Goal: Transaction & Acquisition: Purchase product/service

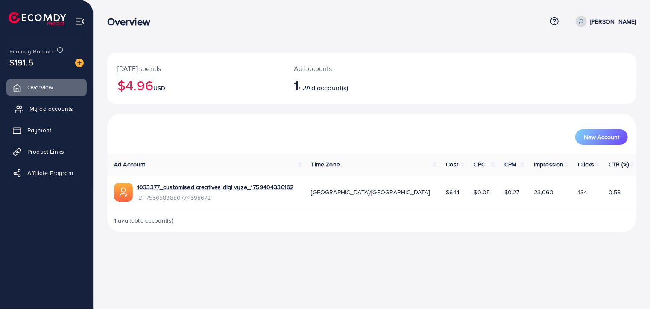
click at [53, 109] on span "My ad accounts" at bounding box center [51, 108] width 44 height 9
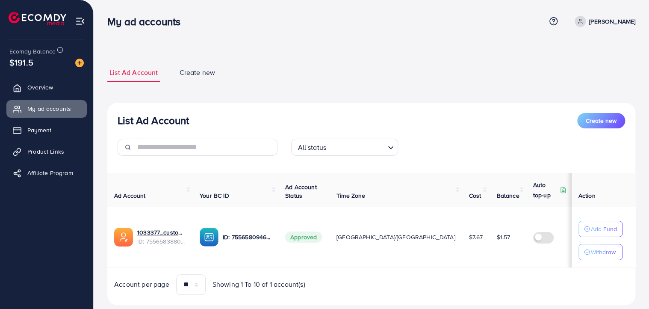
scroll to position [19, 0]
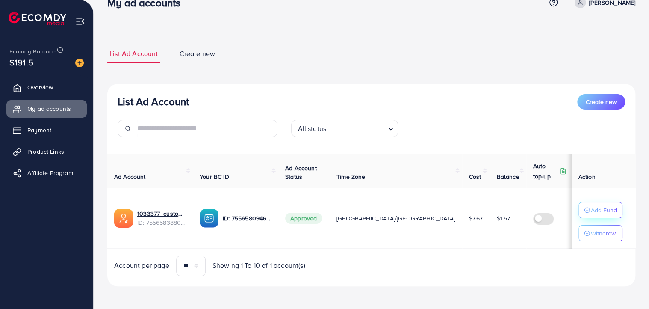
click at [597, 214] on p "Add Fund" at bounding box center [603, 210] width 26 height 10
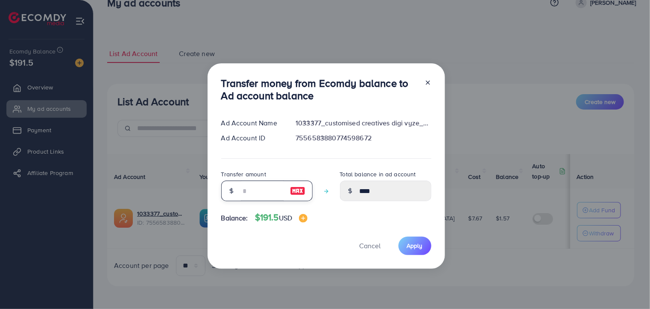
click at [251, 192] on input "number" at bounding box center [262, 190] width 43 height 21
type input "*"
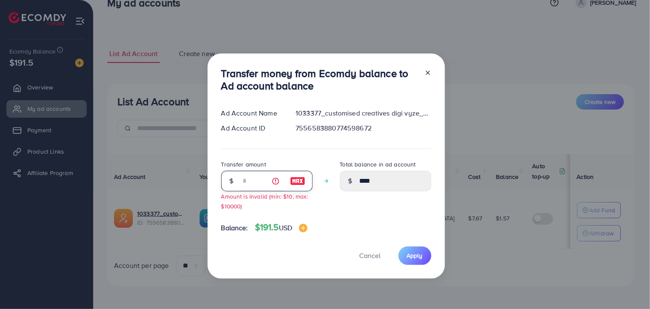
type input "****"
type input "**"
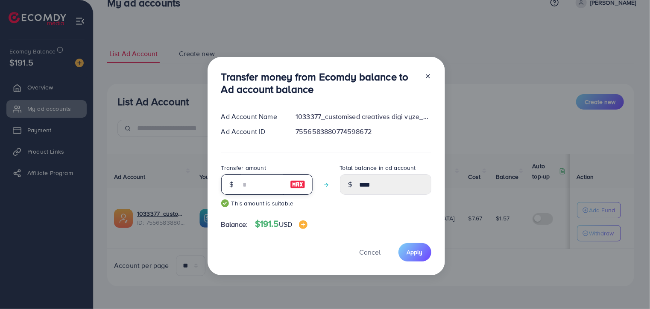
type input "*****"
type input "**"
click at [408, 257] on button "Apply" at bounding box center [415, 252] width 33 height 18
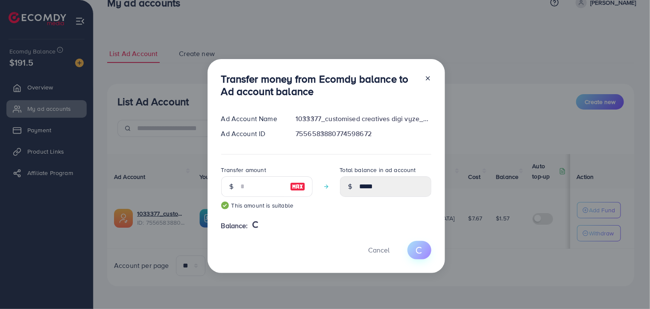
type input "****"
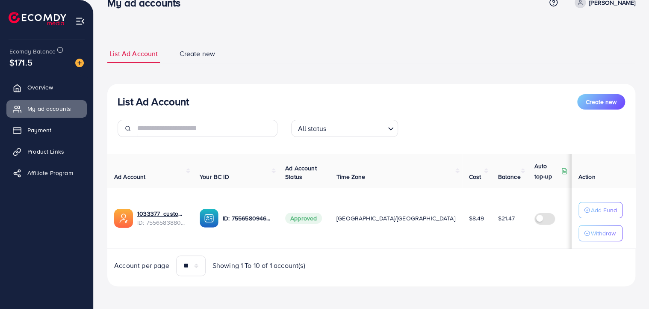
scroll to position [0, 0]
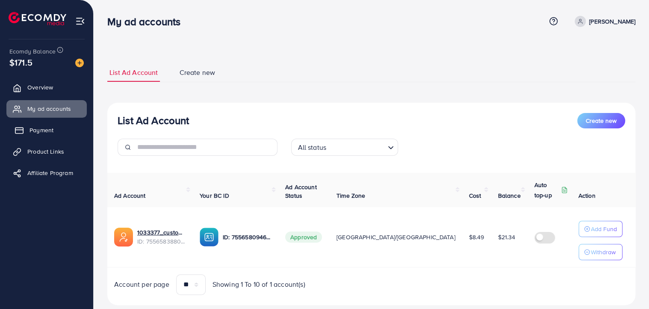
click at [50, 130] on span "Payment" at bounding box center [41, 130] width 24 height 9
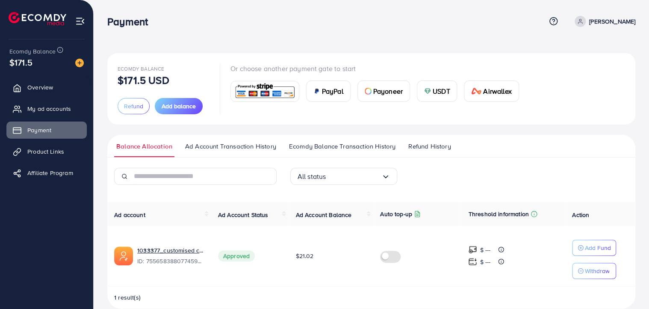
click at [430, 88] on div "USDT" at bounding box center [437, 91] width 40 height 21
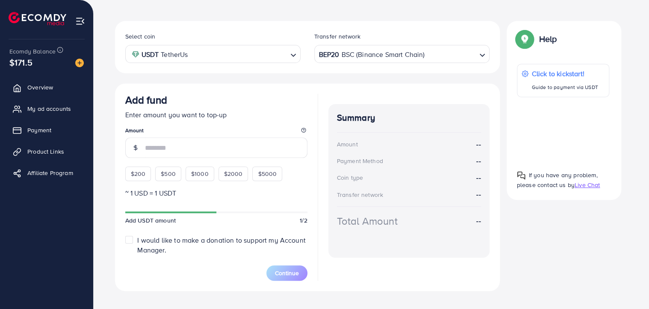
scroll to position [144, 0]
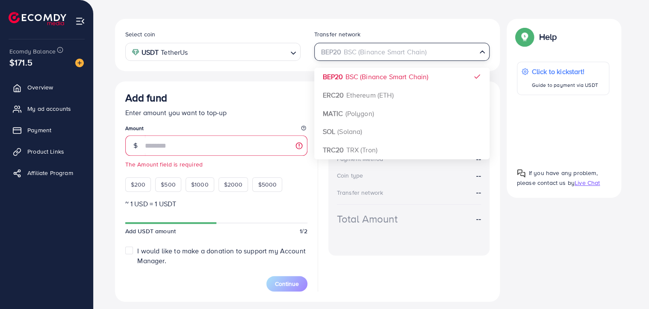
click at [406, 54] on div "BEP20 BSC (Binance Smart Chain)" at bounding box center [396, 51] width 159 height 15
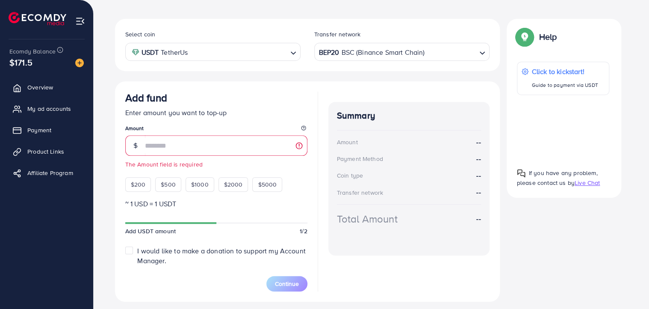
click at [431, 21] on div "Select coin USDT TetherUs Loading... Transfer network BEP20 BSC (Binance Smart …" at bounding box center [307, 45] width 385 height 52
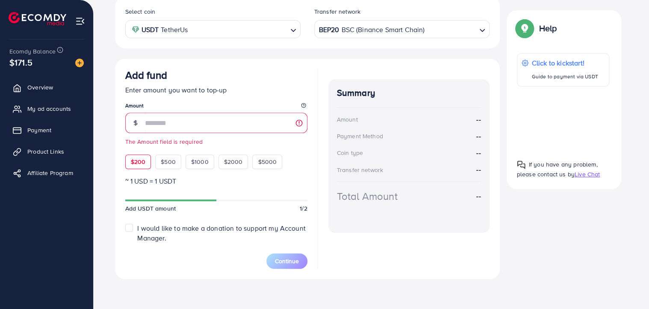
click at [143, 159] on span "$200" at bounding box center [138, 161] width 15 height 9
type input "***"
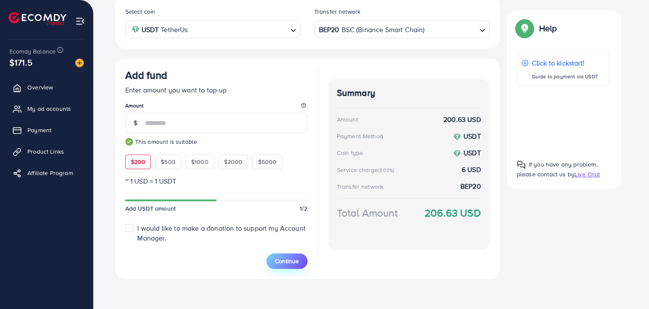
click at [291, 259] on span "Continue" at bounding box center [287, 260] width 24 height 9
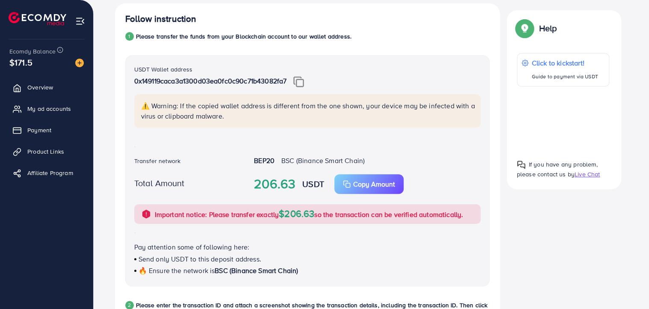
scroll to position [157, 0]
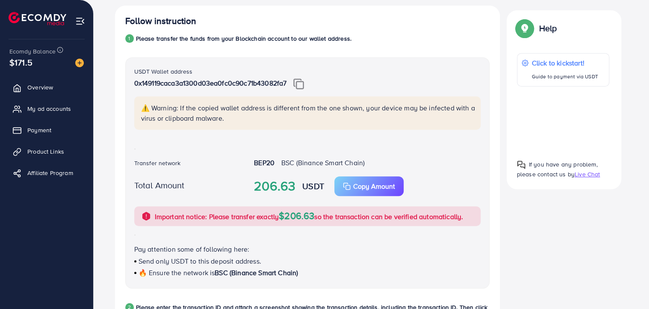
click at [302, 86] on img at bounding box center [298, 83] width 11 height 11
click at [303, 82] on img at bounding box center [298, 83] width 11 height 11
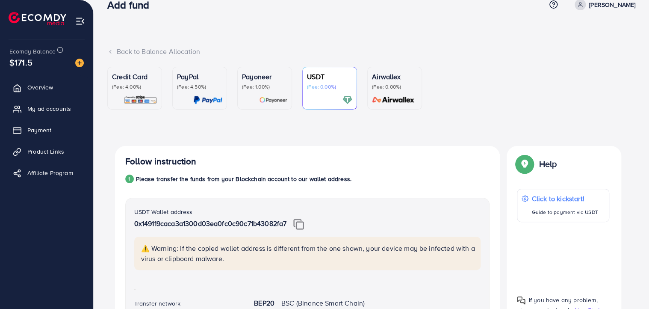
scroll to position [15, 0]
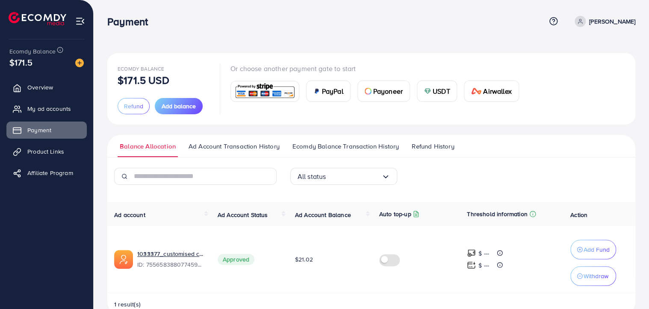
click at [443, 91] on span "USDT" at bounding box center [441, 91] width 18 height 10
click at [438, 87] on span "USDT" at bounding box center [441, 91] width 18 height 10
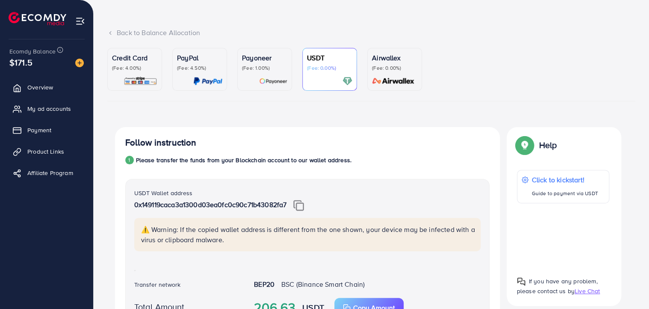
scroll to position [35, 0]
click at [50, 87] on span "Overview" at bounding box center [42, 87] width 26 height 9
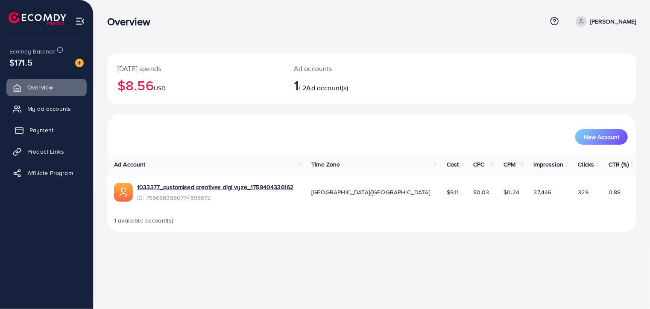
click at [38, 132] on span "Payment" at bounding box center [41, 130] width 24 height 9
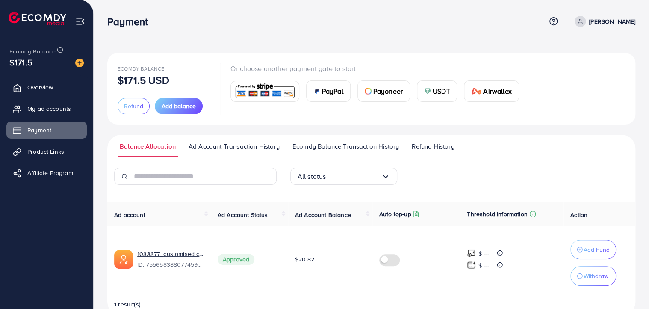
scroll to position [19, 0]
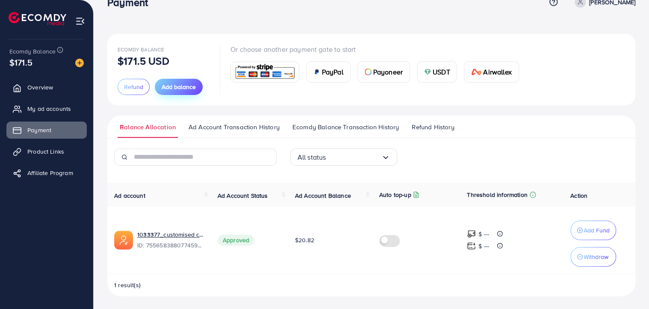
click at [178, 89] on span "Add balance" at bounding box center [179, 86] width 34 height 9
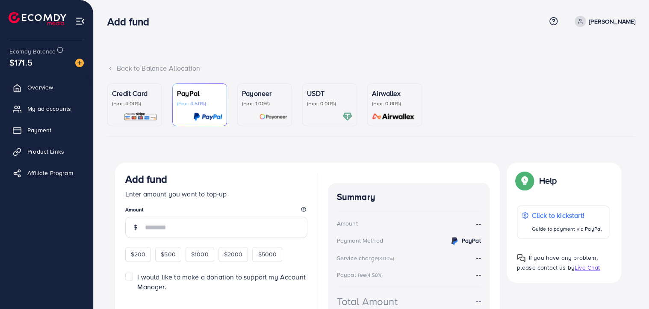
click at [326, 110] on div "USDT (Fee: 0.00%)" at bounding box center [329, 104] width 45 height 33
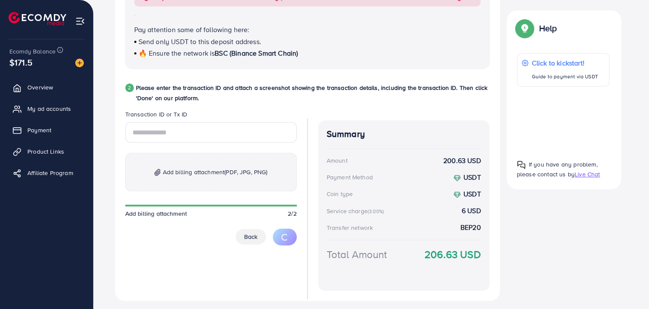
scroll to position [398, 0]
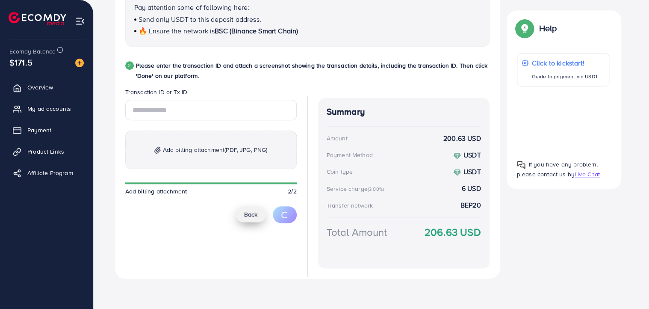
click at [245, 212] on span "Back" at bounding box center [250, 214] width 13 height 9
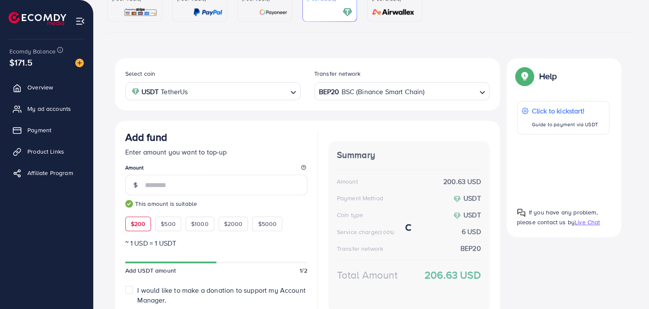
scroll to position [79, 0]
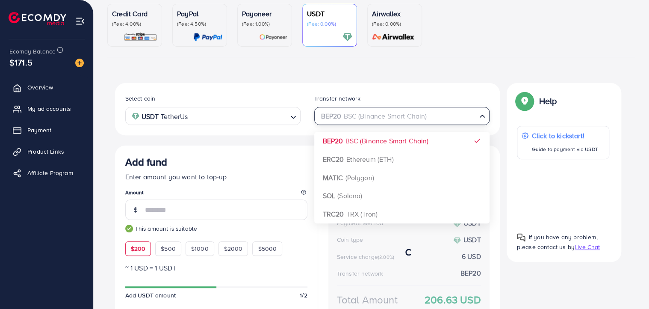
click at [414, 116] on div "BEP20 BSC (Binance Smart Chain)" at bounding box center [396, 115] width 159 height 15
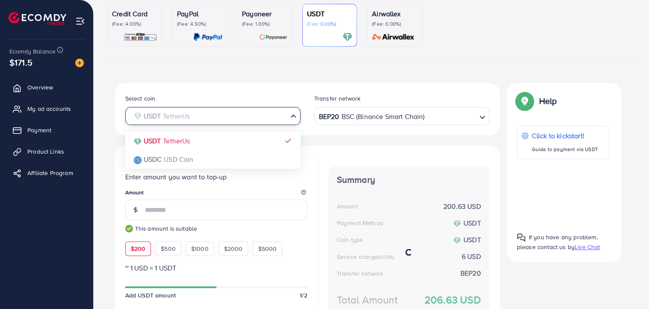
click at [220, 122] on input "Search for option" at bounding box center [208, 115] width 158 height 13
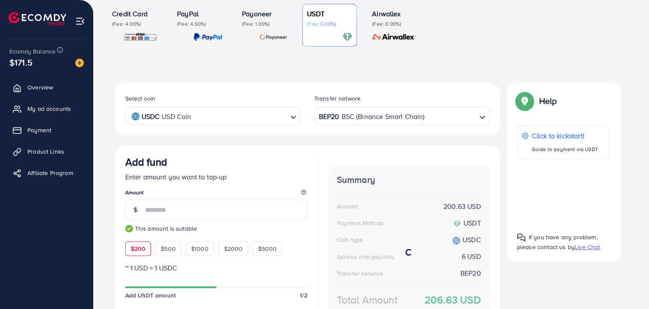
click at [191, 157] on div "Select coin USDC USD Coin Loading... USDT TetherUs USDC USD Coin Transfer netwo…" at bounding box center [307, 225] width 385 height 284
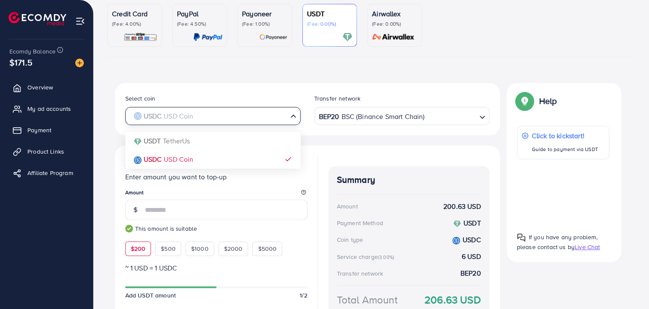
click at [215, 122] on input "Search for option" at bounding box center [208, 115] width 158 height 13
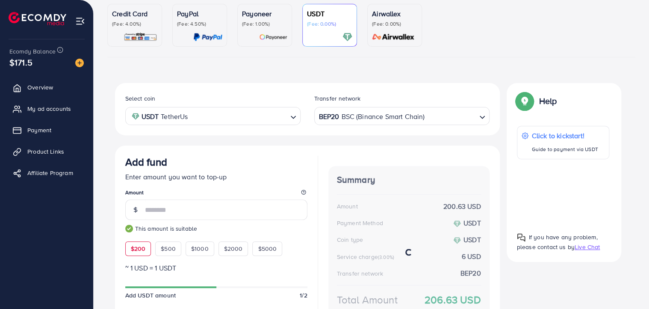
click at [194, 140] on div "Select coin USDT TetherUs Loading... USDT TetherUs USDC USD Coin Transfer netwo…" at bounding box center [307, 225] width 385 height 284
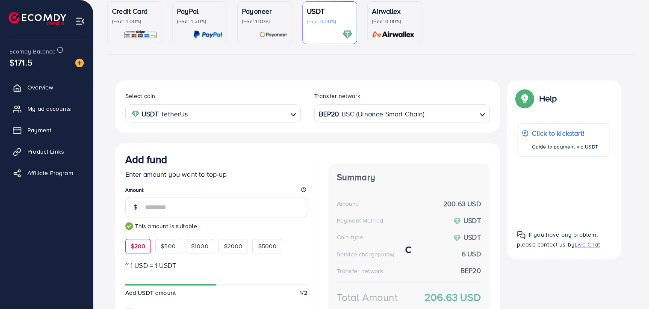
scroll to position [80, 0]
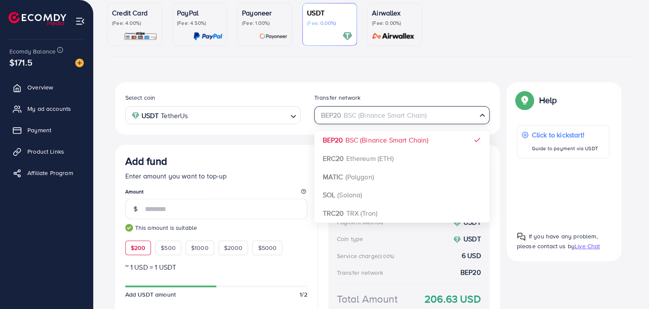
click at [372, 115] on div "BEP20 BSC (Binance Smart Chain)" at bounding box center [396, 114] width 159 height 15
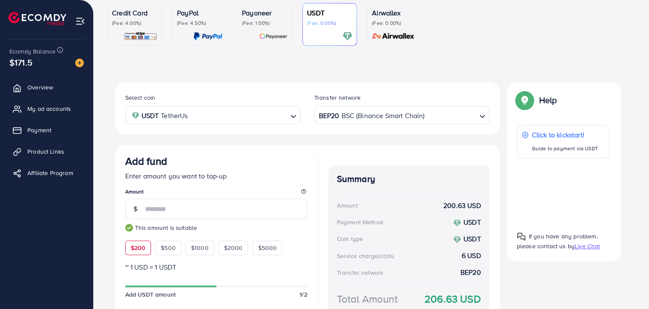
click at [399, 92] on div "Select coin USDT TetherUs Loading... Transfer network BEP20 BSC (Binance Smart …" at bounding box center [307, 108] width 378 height 32
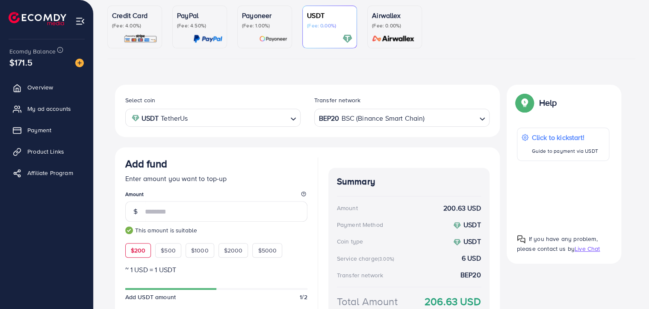
scroll to position [79, 0]
click at [445, 121] on input "Search for option" at bounding box center [450, 116] width 50 height 13
click at [416, 77] on div "Credit Card (Fee: 4.00%) PayPal (Fee: 4.50%) Payoneer (Fee: 1.00%) USDT (Fee: 0…" at bounding box center [371, 189] width 528 height 368
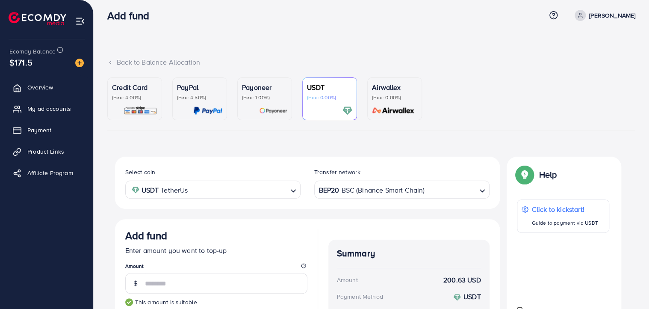
scroll to position [0, 0]
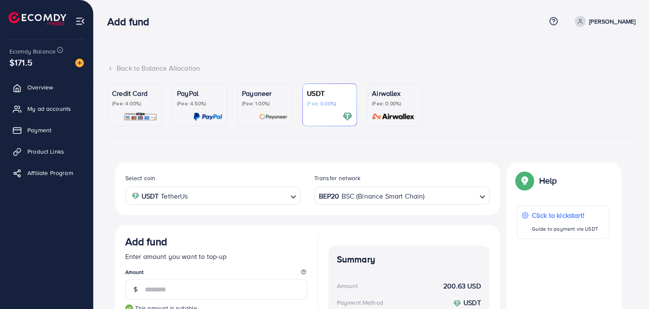
click at [267, 106] on p "(Fee: 1.00%)" at bounding box center [264, 103] width 45 height 7
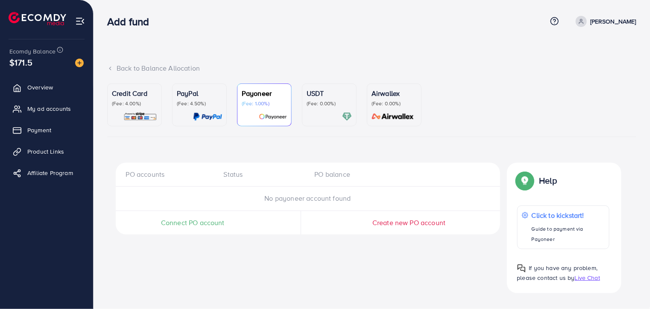
click at [212, 103] on p "(Fee: 4.50%)" at bounding box center [199, 103] width 45 height 7
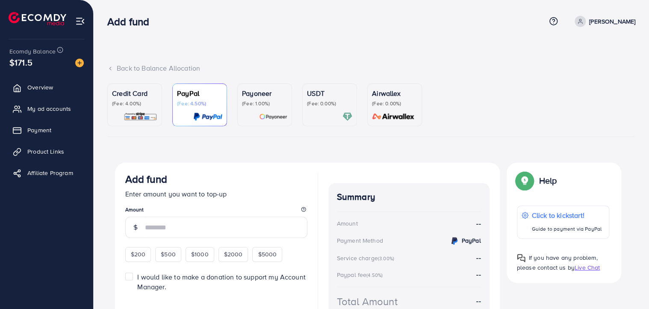
click at [153, 105] on p "(Fee: 4.00%)" at bounding box center [134, 103] width 45 height 7
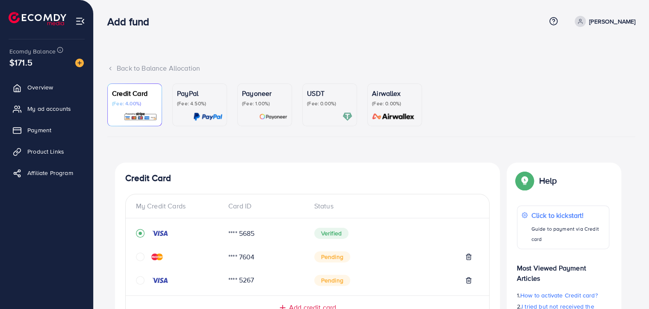
click at [323, 106] on p "(Fee: 0.00%)" at bounding box center [329, 103] width 45 height 7
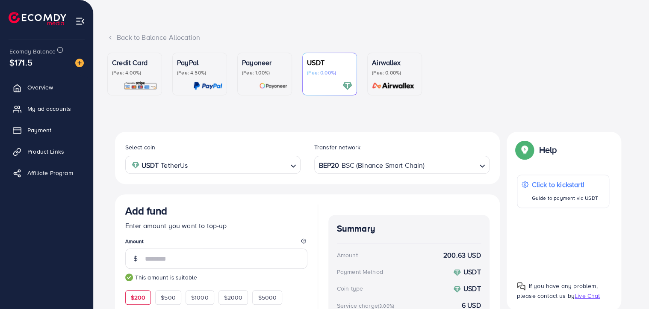
scroll to position [34, 0]
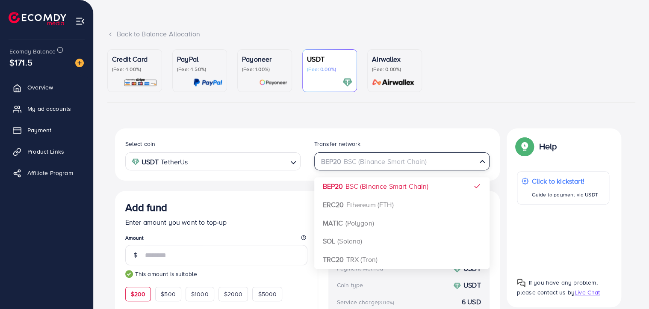
click at [443, 165] on input "Search for option" at bounding box center [397, 161] width 158 height 13
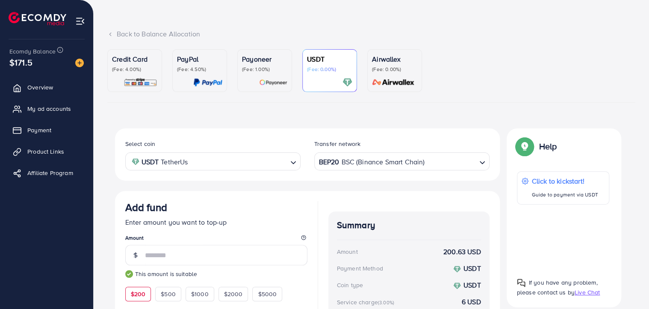
click at [393, 140] on div "Transfer network" at bounding box center [401, 145] width 175 height 13
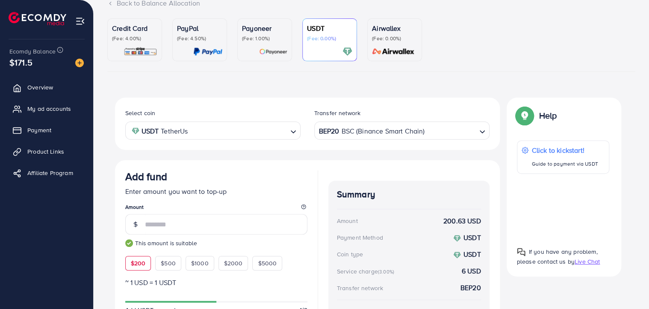
scroll to position [166, 0]
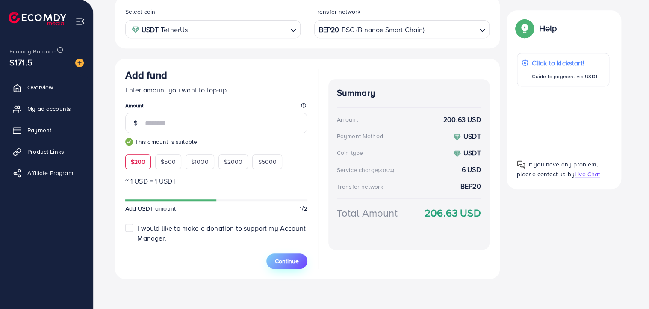
click at [275, 259] on span "Continue" at bounding box center [287, 260] width 24 height 9
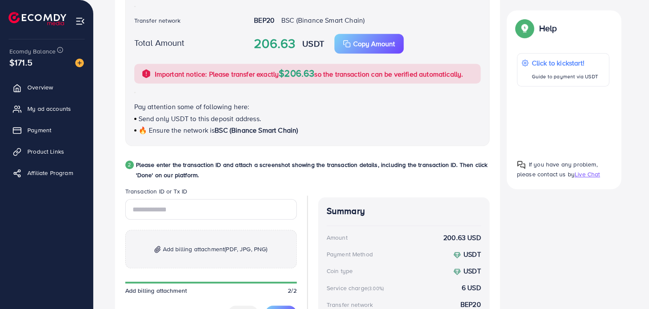
scroll to position [383, 0]
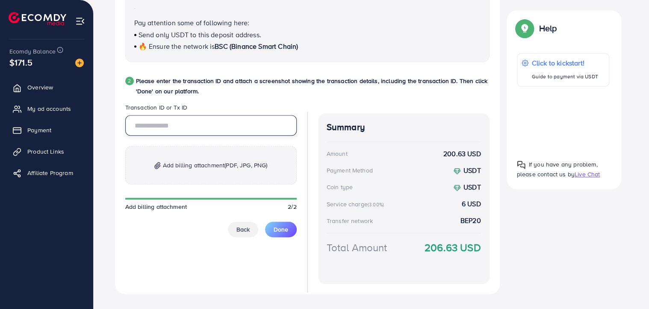
click at [176, 123] on input "text" at bounding box center [210, 125] width 171 height 21
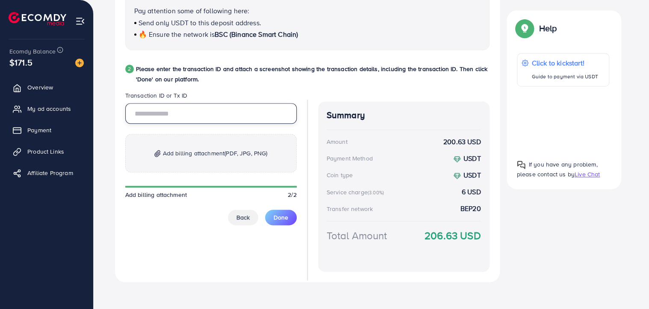
scroll to position [398, 0]
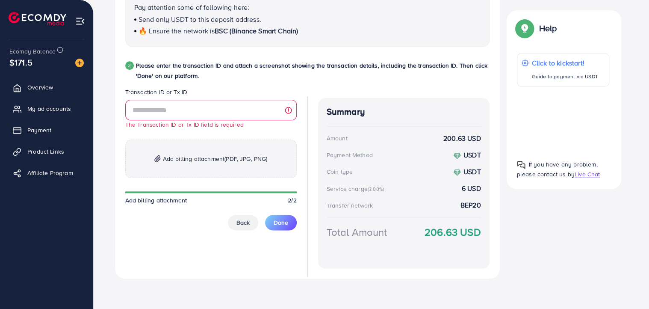
click at [241, 209] on div "The Transaction ID or Tx ID field is required Add billing attachment (PDF, JPG,…" at bounding box center [210, 165] width 171 height 130
click at [242, 223] on span "Back" at bounding box center [242, 222] width 13 height 9
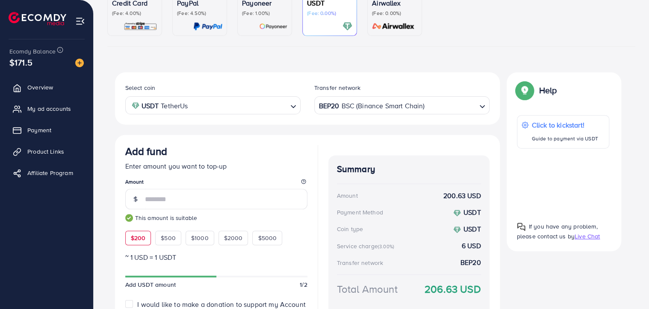
scroll to position [90, 0]
click at [392, 113] on div "BEP20 BSC (Binance Smart Chain) Loading..." at bounding box center [401, 106] width 175 height 18
click at [475, 41] on ul "Credit Card (Fee: 4.00%) PayPal (Fee: 4.50%) Payoneer (Fee: 1.00%) USDT (Fee: 0…" at bounding box center [371, 20] width 528 height 53
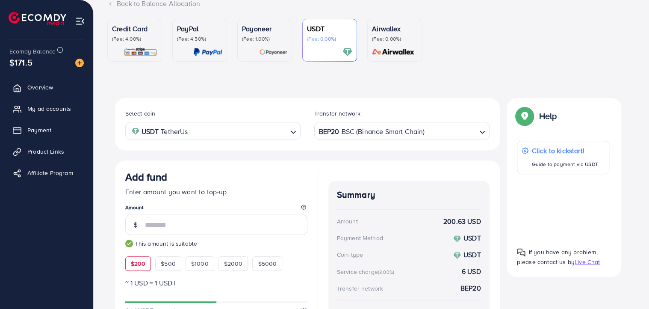
scroll to position [65, 0]
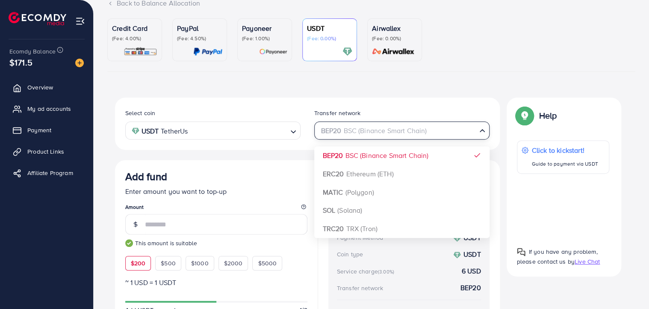
click at [468, 138] on div "BEP20 BSC (Binance Smart Chain) Loading..." at bounding box center [401, 130] width 175 height 18
click at [195, 82] on div "Credit Card (Fee: 4.00%) PayPal (Fee: 4.50%) Payoneer (Fee: 1.00%) USDT (Fee: 0…" at bounding box center [371, 202] width 528 height 368
click at [393, 127] on div "BEP20 BSC (Binance Smart Chain)" at bounding box center [396, 129] width 159 height 15
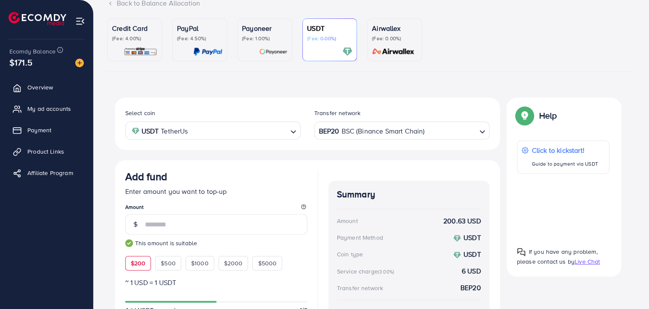
click at [444, 69] on ul "Credit Card (Fee: 4.00%) PayPal (Fee: 4.50%) Payoneer (Fee: 1.00%) USDT (Fee: 0…" at bounding box center [371, 44] width 528 height 53
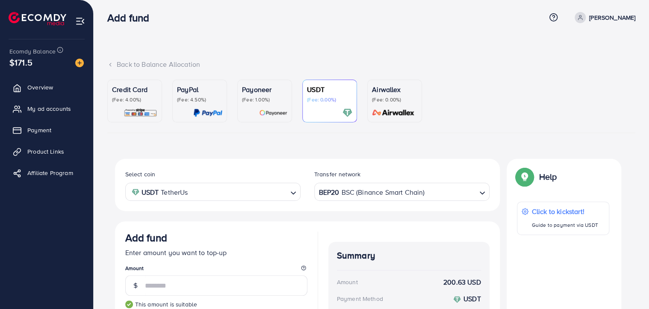
scroll to position [0, 0]
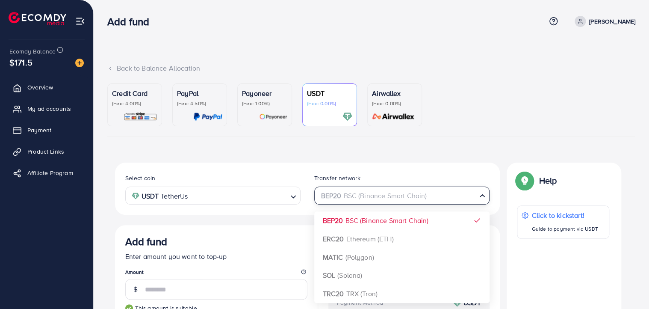
click at [397, 193] on div "BEP20 BSC (Binance Smart Chain)" at bounding box center [396, 194] width 159 height 15
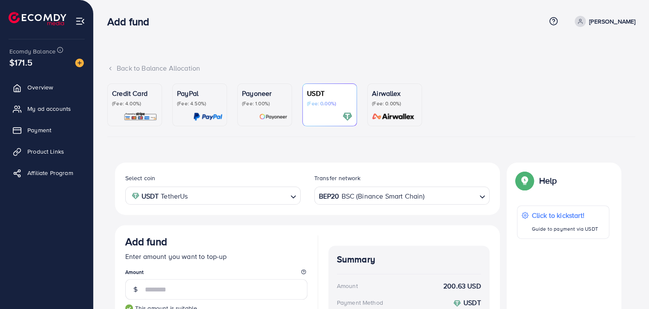
click at [464, 129] on ul "Credit Card (Fee: 4.00%) PayPal (Fee: 4.50%) Payoneer (Fee: 1.00%) USDT (Fee: 0…" at bounding box center [371, 109] width 528 height 53
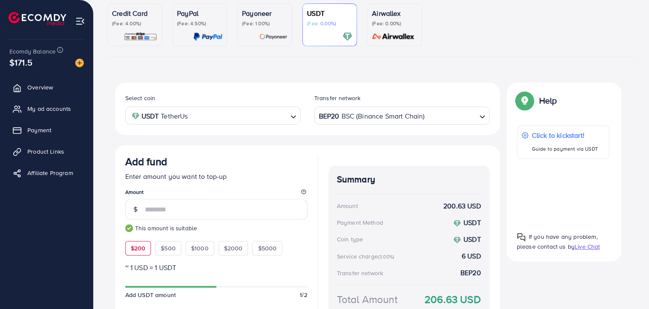
scroll to position [87, 0]
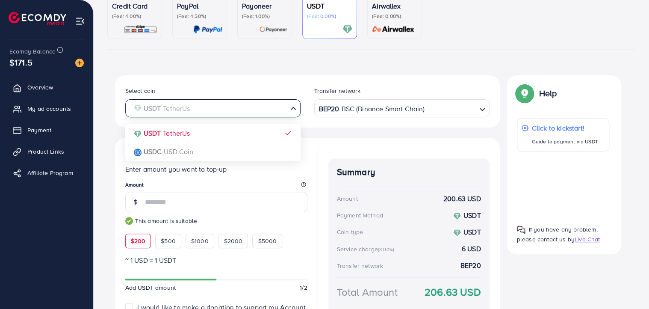
click at [285, 112] on input "Search for option" at bounding box center [208, 108] width 158 height 13
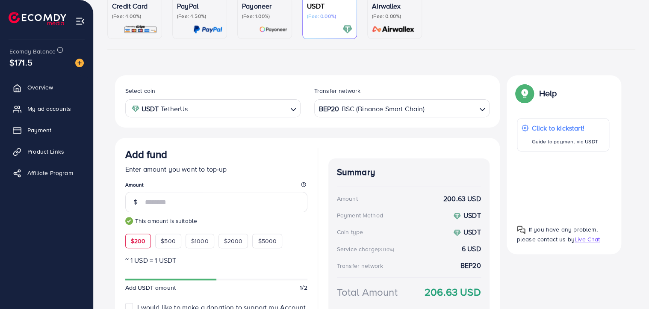
click at [337, 60] on div "Credit Card (Fee: 4.00%) PayPal (Fee: 4.50%) Payoneer (Fee: 1.00%) USDT (Fee: 0…" at bounding box center [371, 180] width 528 height 368
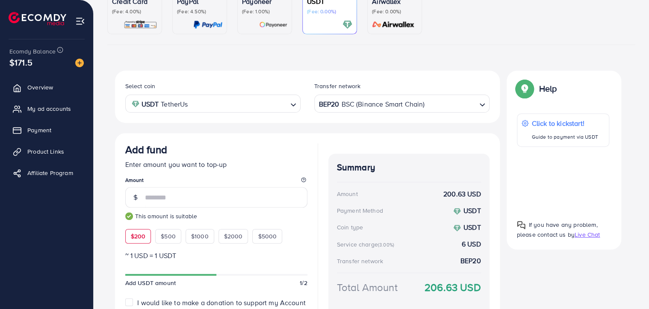
scroll to position [92, 0]
click at [382, 99] on div "BEP20 BSC (Binance Smart Chain)" at bounding box center [396, 102] width 159 height 15
click at [413, 60] on div "Credit Card (Fee: 4.00%) PayPal (Fee: 4.50%) Payoneer (Fee: 1.00%) USDT (Fee: 0…" at bounding box center [371, 175] width 528 height 368
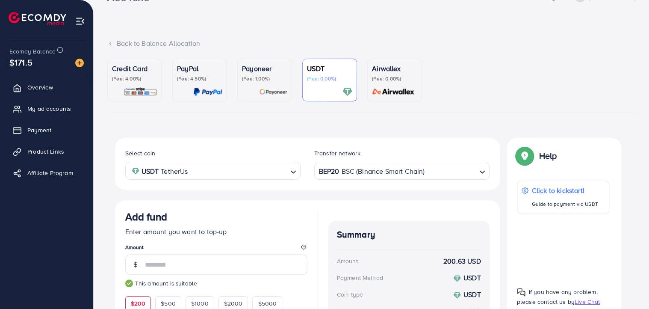
scroll to position [21, 0]
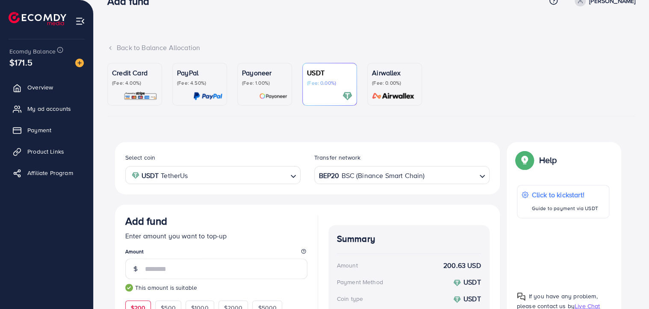
click at [255, 134] on div "Credit Card (Fee: 4.00%) PayPal (Fee: 4.50%) Payoneer (Fee: 1.00%) USDT (Fee: 0…" at bounding box center [371, 247] width 528 height 368
click at [125, 85] on p "(Fee: 4.00%)" at bounding box center [134, 82] width 45 height 7
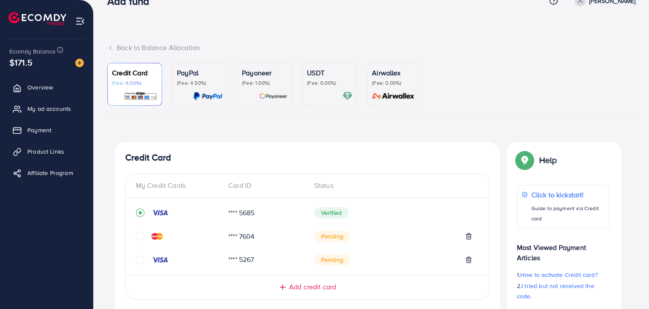
click at [316, 88] on div "USDT (Fee: 0.00%)" at bounding box center [329, 84] width 45 height 33
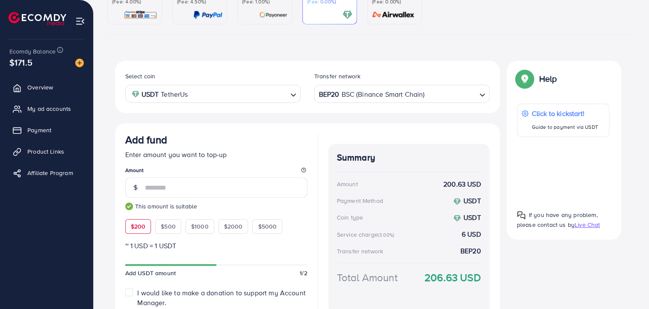
scroll to position [103, 0]
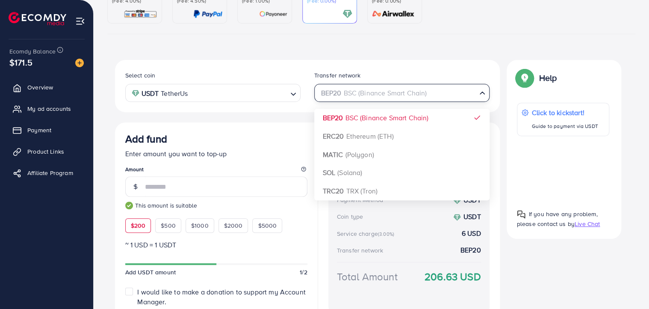
click at [446, 93] on input "Search for option" at bounding box center [397, 92] width 158 height 13
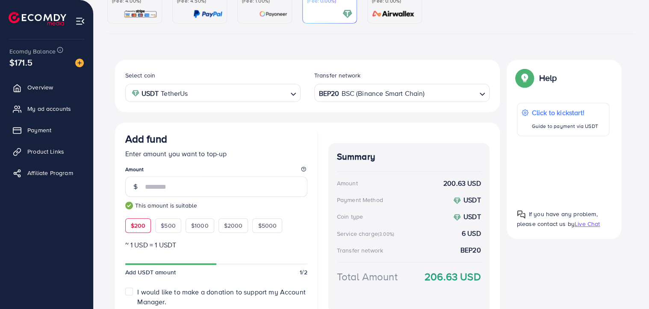
click at [450, 33] on ul "Credit Card (Fee: 4.00%) PayPal (Fee: 4.50%) Payoneer (Fee: 1.00%) USDT (Fee: 0…" at bounding box center [371, 7] width 528 height 53
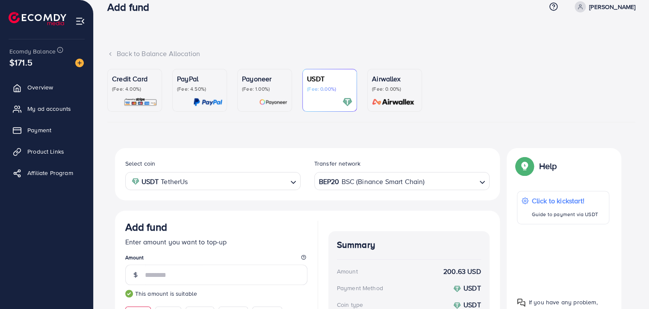
scroll to position [0, 0]
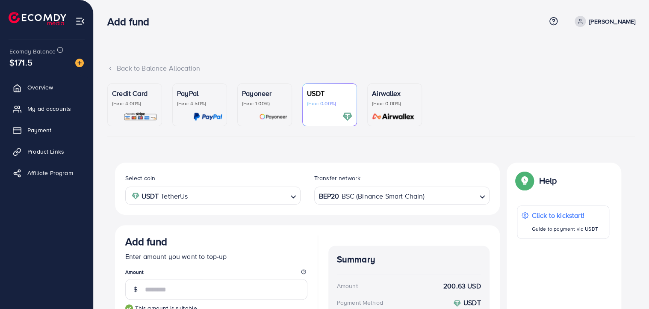
click at [144, 103] on p "(Fee: 4.00%)" at bounding box center [134, 103] width 45 height 7
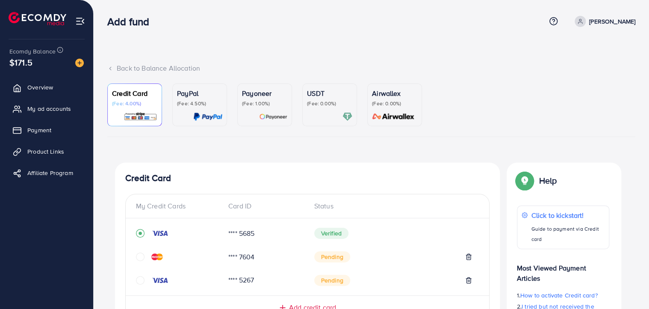
click at [323, 59] on div "Back to Balance Allocation Credit Card (Fee: 4.00%) PayPal (Fee: 4.50%) Payonee…" at bounding box center [371, 281] width 555 height 562
click at [320, 98] on div "USDT (Fee: 0.00%)" at bounding box center [329, 97] width 45 height 19
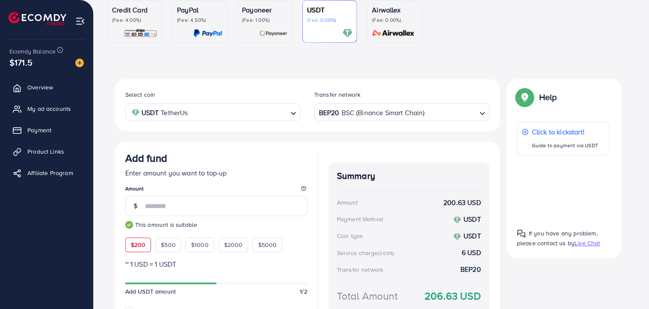
scroll to position [84, 0]
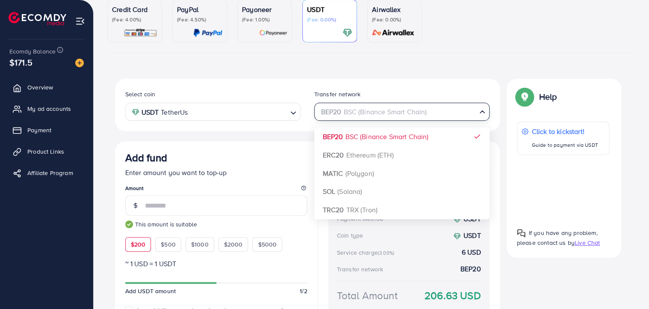
click at [382, 113] on div "BEP20 BSC (Binance Smart Chain)" at bounding box center [396, 110] width 159 height 15
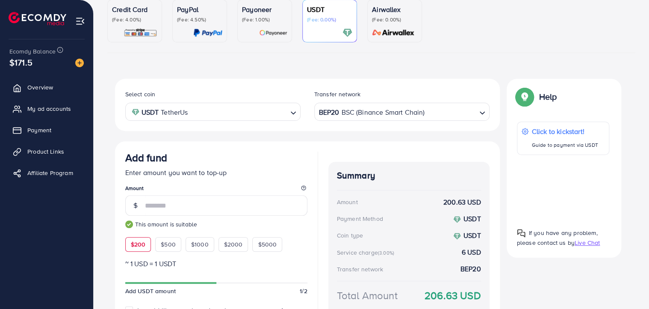
click at [548, 30] on ul "Credit Card (Fee: 4.00%) PayPal (Fee: 4.50%) Payoneer (Fee: 1.00%) USDT (Fee: 0…" at bounding box center [371, 26] width 528 height 53
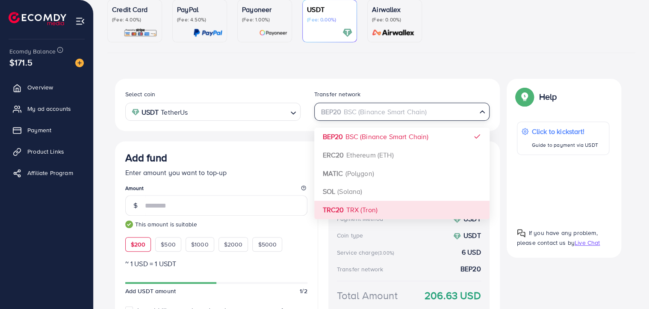
click at [445, 116] on input "Search for option" at bounding box center [397, 111] width 158 height 13
click at [376, 153] on div "Select coin USDT TetherUs Loading... Transfer network BEP20 BSC (Binance Smart …" at bounding box center [307, 220] width 385 height 282
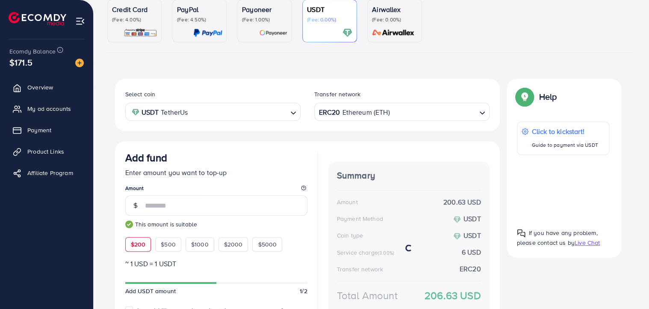
click at [376, 153] on div "Summary Amount 200.63 USD Payment Method USDT Coin type USDT Service charge (3.…" at bounding box center [408, 251] width 161 height 201
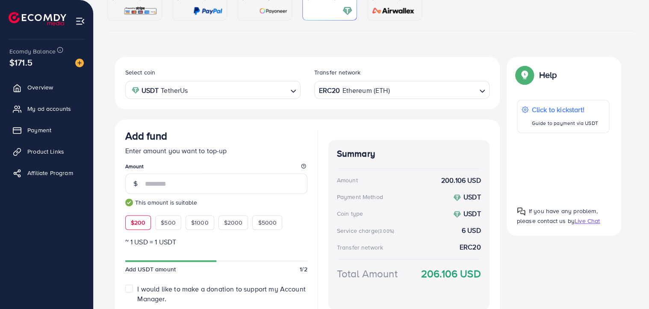
scroll to position [106, 0]
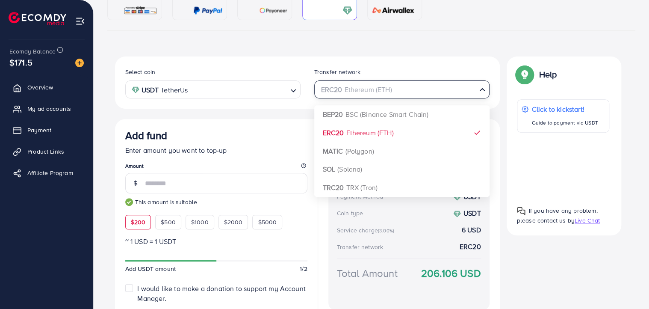
click at [431, 94] on input "Search for option" at bounding box center [397, 89] width 158 height 13
click at [441, 91] on input "Search for option" at bounding box center [397, 89] width 158 height 13
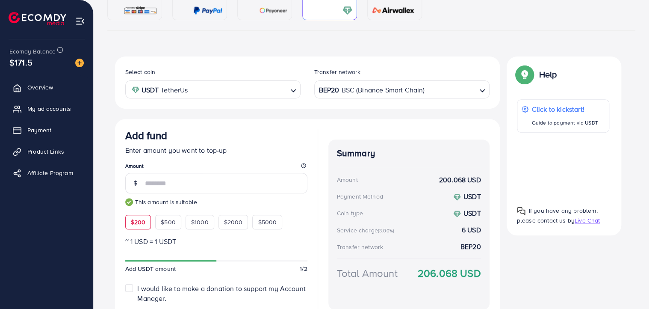
click at [482, 34] on div "Credit Card (Fee: 4.00%) PayPal (Fee: 4.50%) Payoneer (Fee: 1.00%) USDT (Fee: 0…" at bounding box center [371, 161] width 528 height 368
